Goal: Feedback & Contribution: Contribute content

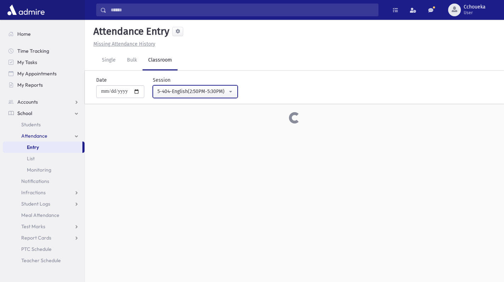
click at [221, 94] on div "5-404-English(2:50PM-5:30PM)" at bounding box center [192, 91] width 70 height 7
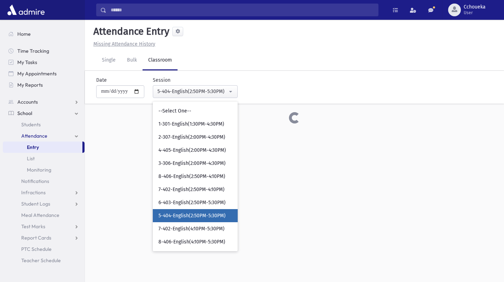
click at [208, 240] on span "8-406-English(4:10PM-5:30PM)" at bounding box center [191, 241] width 67 height 7
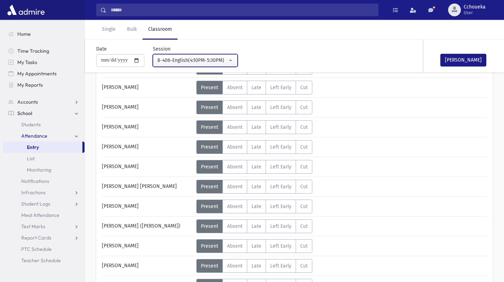
scroll to position [81, 0]
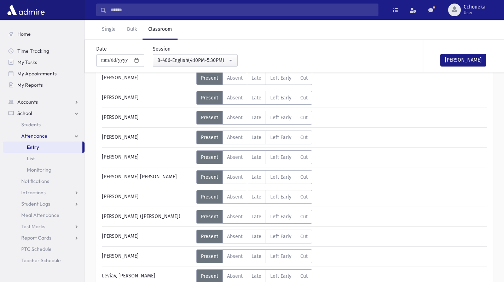
click at [240, 257] on span "Absent" at bounding box center [235, 256] width 16 height 6
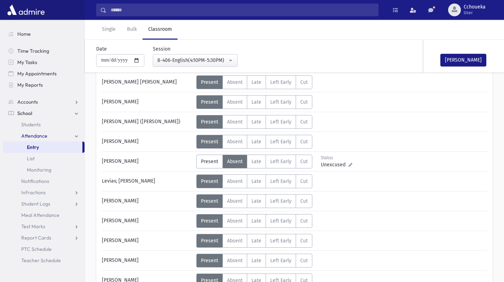
scroll to position [175, 0]
click at [472, 61] on button "Mark Done" at bounding box center [463, 60] width 46 height 13
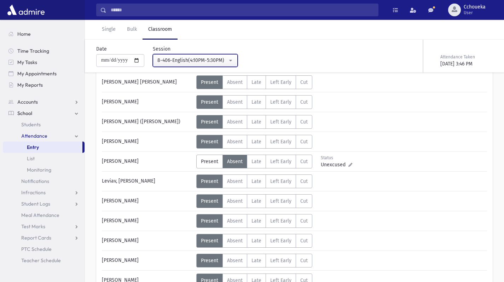
click at [216, 58] on div "8-406-English(4:10PM-5:30PM)" at bounding box center [192, 60] width 70 height 7
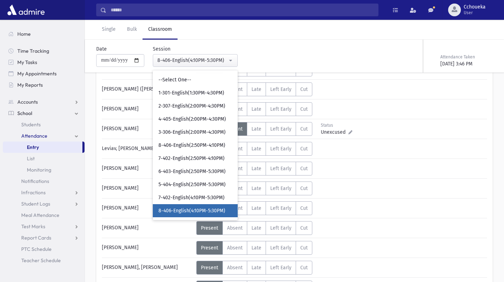
scroll to position [204, 0]
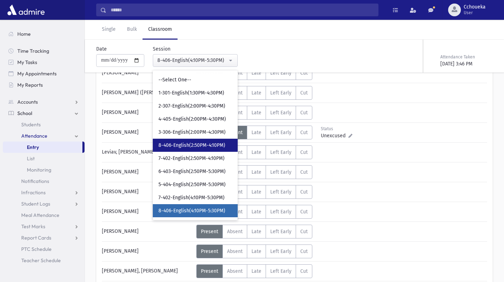
click at [220, 146] on span "8-406-English(2:50PM-4:10PM)" at bounding box center [191, 145] width 67 height 7
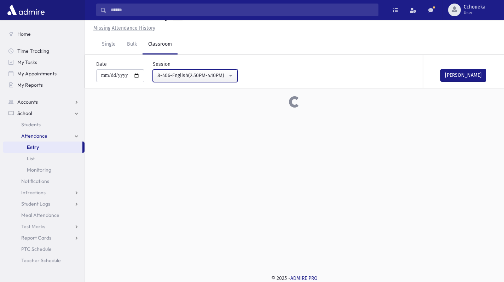
scroll to position [204, 0]
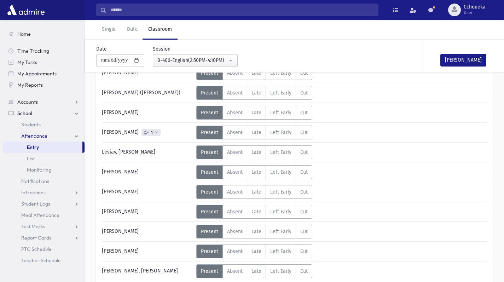
click at [234, 132] on span "Absent" at bounding box center [235, 132] width 16 height 6
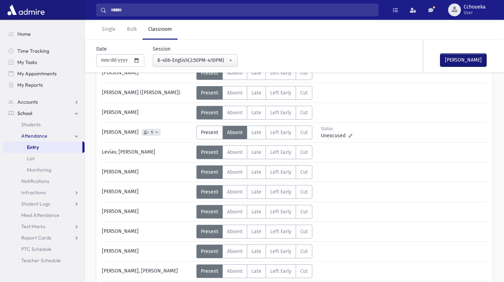
click at [463, 61] on button "Mark Done" at bounding box center [463, 60] width 46 height 13
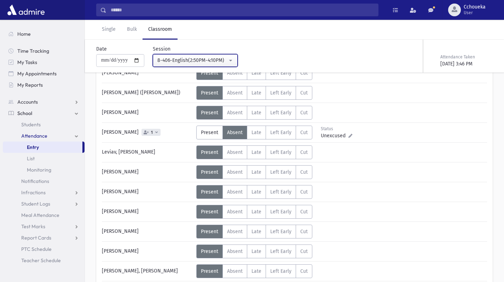
click at [220, 59] on div "8-406-English(2:50PM-4:10PM)" at bounding box center [192, 60] width 70 height 7
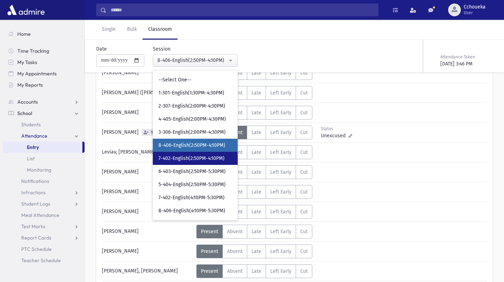
click at [222, 163] on link "7-402-English(2:50PM-4:10PM)" at bounding box center [195, 158] width 85 height 13
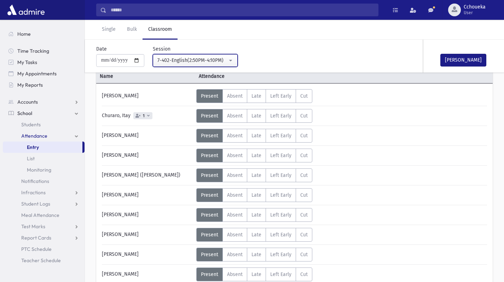
scroll to position [42, 0]
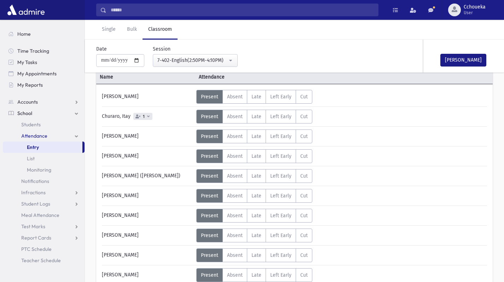
click at [239, 117] on span "Absent" at bounding box center [235, 116] width 16 height 6
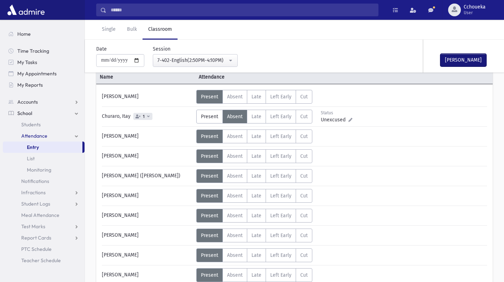
click at [474, 61] on button "Mark Done" at bounding box center [463, 60] width 46 height 13
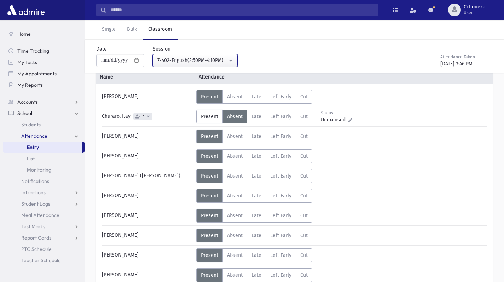
click at [227, 61] on div "7-402-English(2:50PM-4:10PM)" at bounding box center [192, 60] width 70 height 7
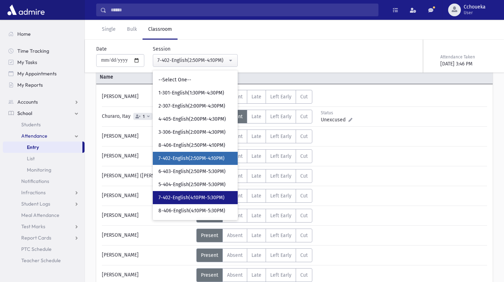
click at [204, 198] on span "7-402-English(4:10PM-5:30PM)" at bounding box center [191, 197] width 66 height 7
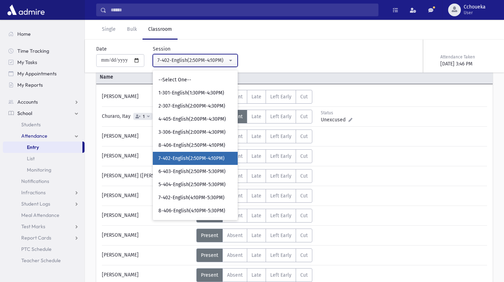
select select "****"
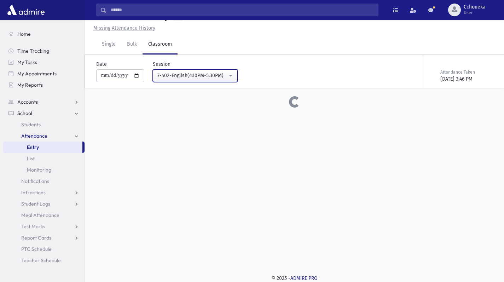
scroll to position [42, 0]
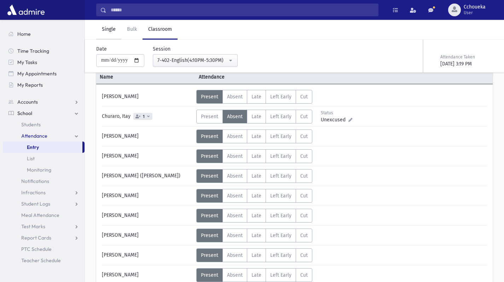
click at [114, 31] on link "Single" at bounding box center [108, 30] width 25 height 20
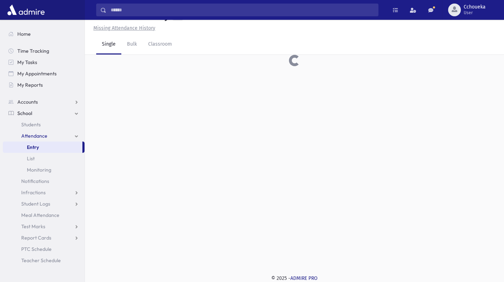
scroll to position [16, 0]
click at [217, 69] on input "text" at bounding box center [290, 66] width 385 height 13
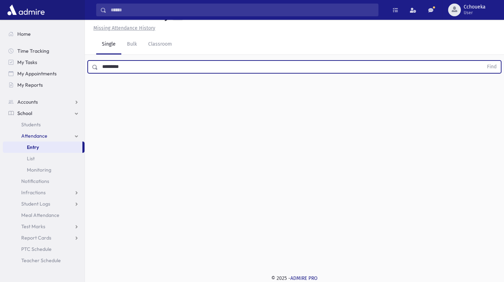
type input "*********"
click at [483, 61] on button "Find" at bounding box center [492, 67] width 18 height 12
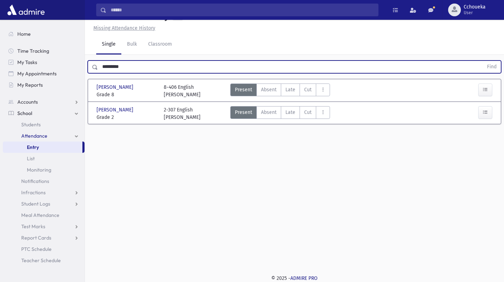
click at [132, 118] on span "Grade 2" at bounding box center [127, 116] width 60 height 7
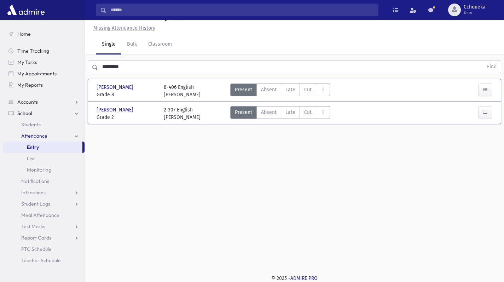
click at [125, 111] on span "[PERSON_NAME]" at bounding box center [116, 109] width 38 height 7
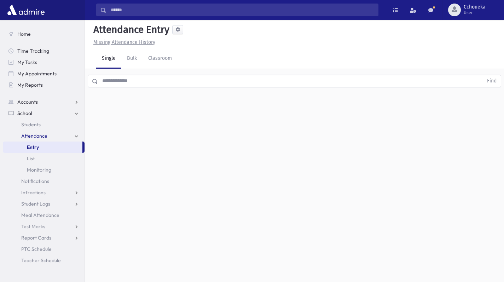
scroll to position [0, 0]
click at [42, 121] on link "Students" at bounding box center [44, 124] width 82 height 11
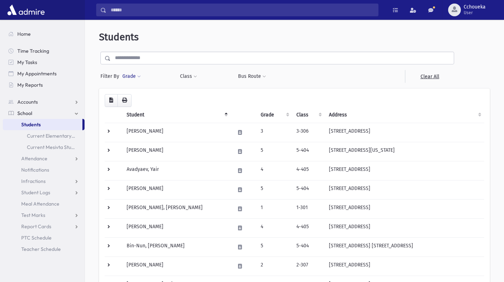
click at [135, 82] on button "Grade" at bounding box center [131, 76] width 19 height 13
click at [180, 95] on ul at bounding box center [164, 96] width 74 height 11
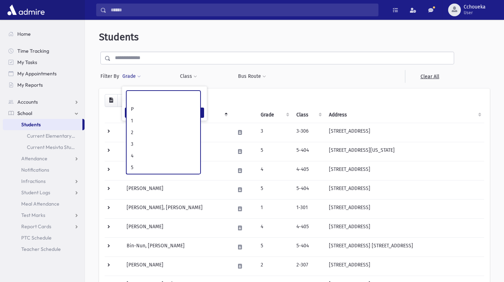
scroll to position [25, 0]
select select "*"
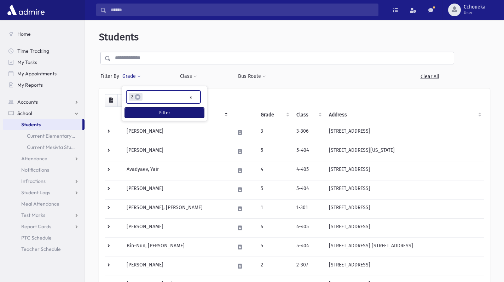
click at [179, 114] on button "Filter" at bounding box center [164, 112] width 79 height 10
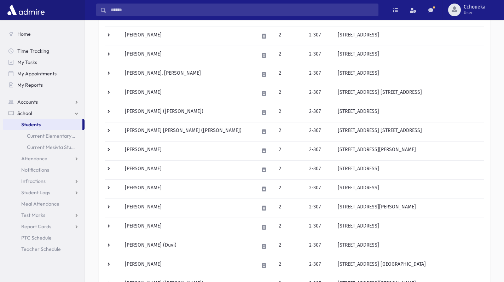
scroll to position [174, 0]
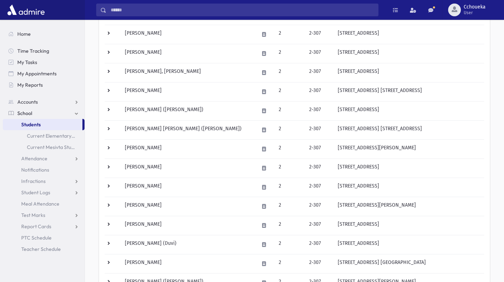
click at [193, 229] on td "[PERSON_NAME]" at bounding box center [188, 225] width 134 height 19
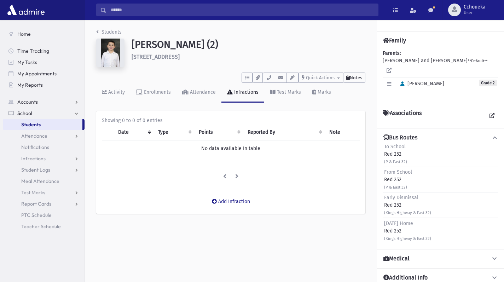
click at [362, 75] on button "Notes" at bounding box center [354, 77] width 22 height 10
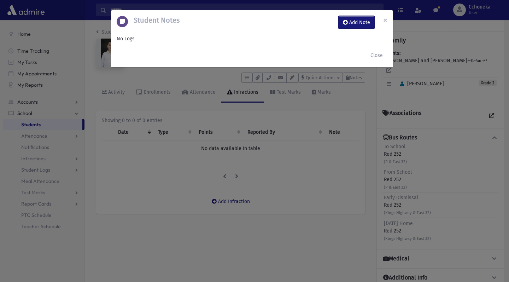
click at [359, 19] on button "Add Note" at bounding box center [356, 22] width 36 height 13
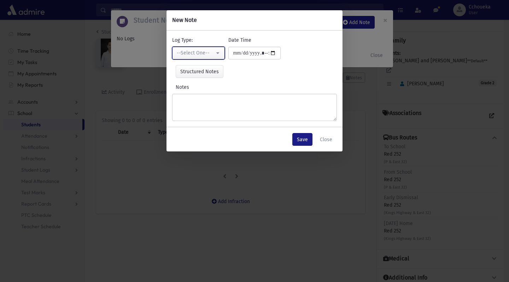
click at [208, 58] on button "--Select One--" at bounding box center [198, 53] width 53 height 13
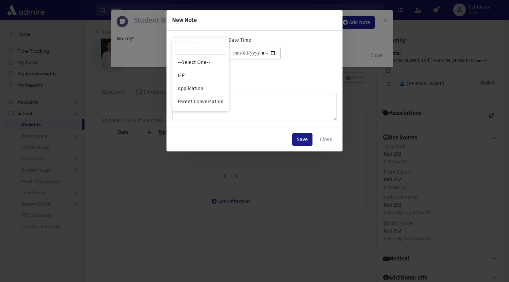
click at [320, 84] on div "Notes" at bounding box center [254, 101] width 165 height 37
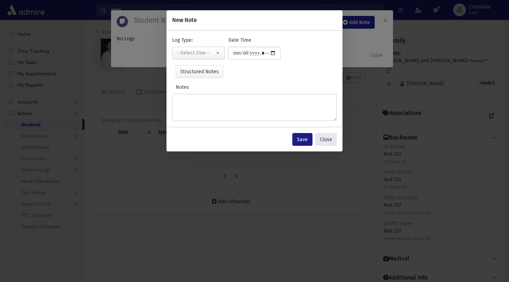
click at [330, 139] on button "Close" at bounding box center [326, 139] width 22 height 13
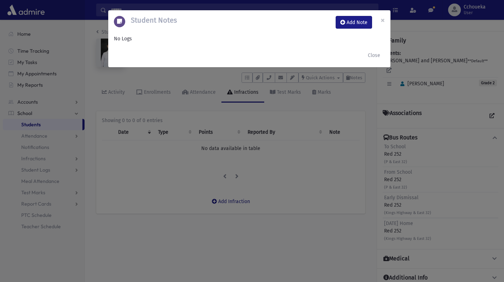
click at [383, 18] on span "×" at bounding box center [382, 20] width 4 height 10
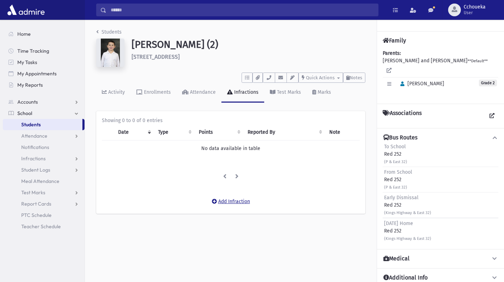
click at [242, 200] on button "Add Infraction" at bounding box center [230, 201] width 47 height 13
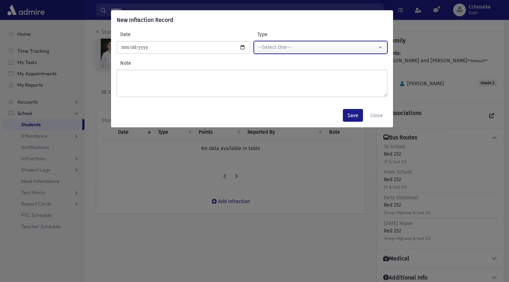
click at [354, 47] on div "--Select One--" at bounding box center [317, 46] width 119 height 7
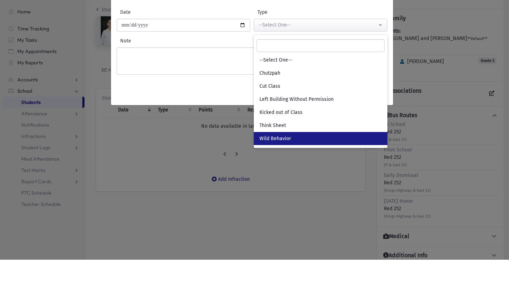
click at [309, 162] on link "Wild Behavior" at bounding box center [321, 160] width 134 height 13
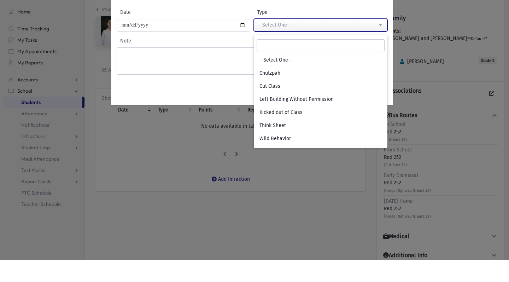
select select "*"
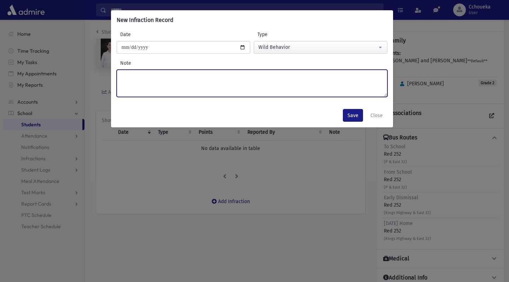
click at [277, 78] on textarea "Note" at bounding box center [252, 83] width 271 height 27
type textarea "**********"
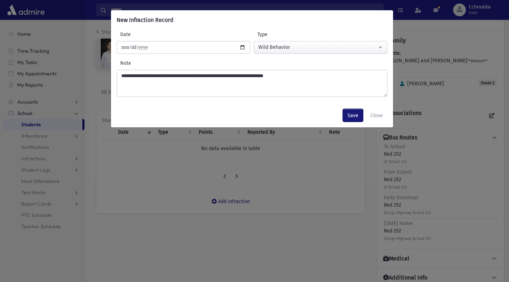
click at [355, 118] on button "Save" at bounding box center [353, 115] width 20 height 13
